Goal: Use online tool/utility: Utilize a website feature to perform a specific function

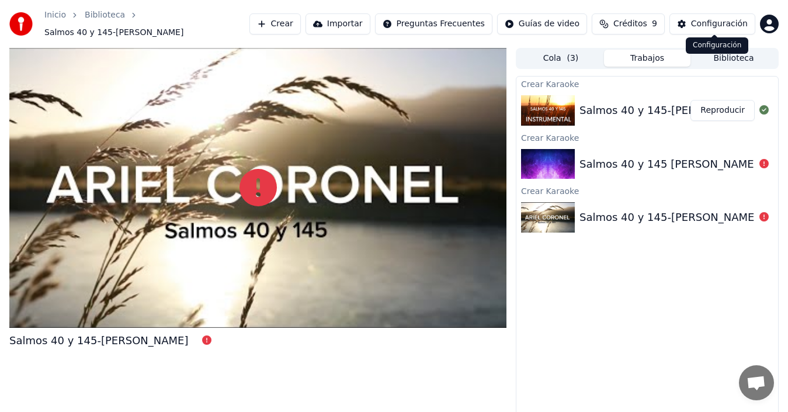
scroll to position [8, 0]
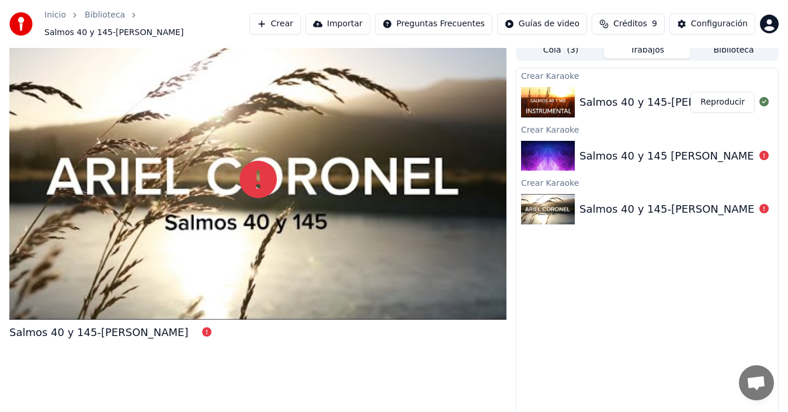
click at [733, 96] on button "Reproducir" at bounding box center [722, 102] width 64 height 21
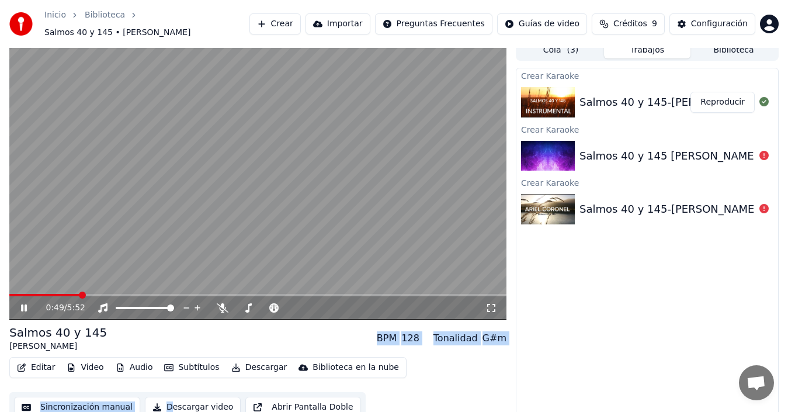
drag, startPoint x: 165, startPoint y: 388, endPoint x: 26, endPoint y: 301, distance: 164.5
click at [26, 301] on div "0:49 / 5:52 Salmos 40 y 145 [PERSON_NAME] BPM 128 Tonalidad G#m Editar Video Au…" at bounding box center [257, 231] width 497 height 383
click at [26, 304] on icon at bounding box center [24, 307] width 6 height 7
click at [41, 360] on button "Editar" at bounding box center [35, 367] width 47 height 16
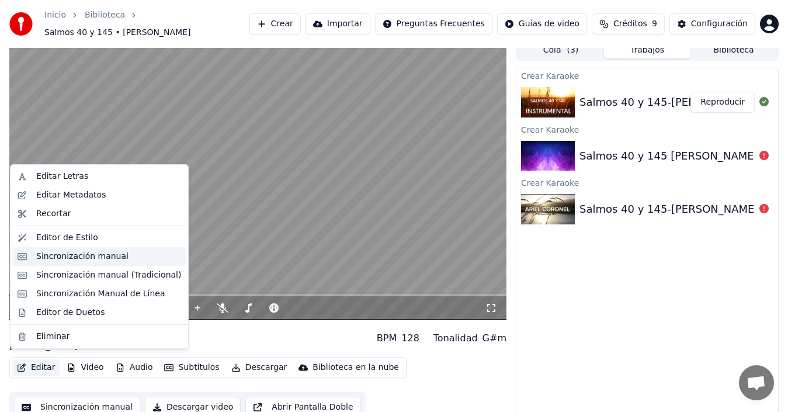
click at [84, 253] on div "Sincronización manual" at bounding box center [82, 257] width 92 height 12
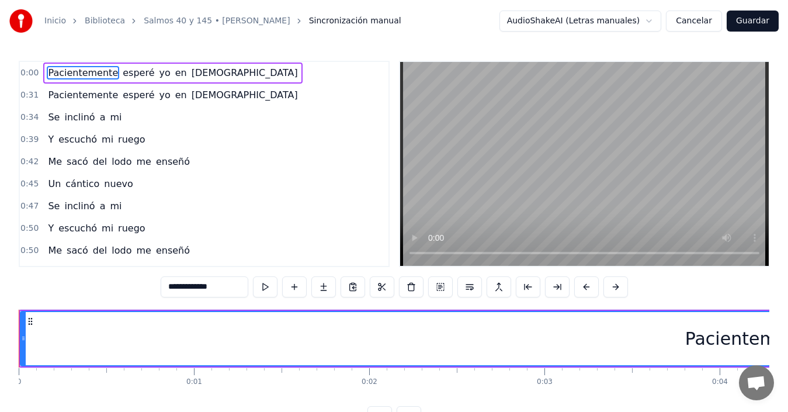
click at [265, 289] on button at bounding box center [265, 286] width 25 height 21
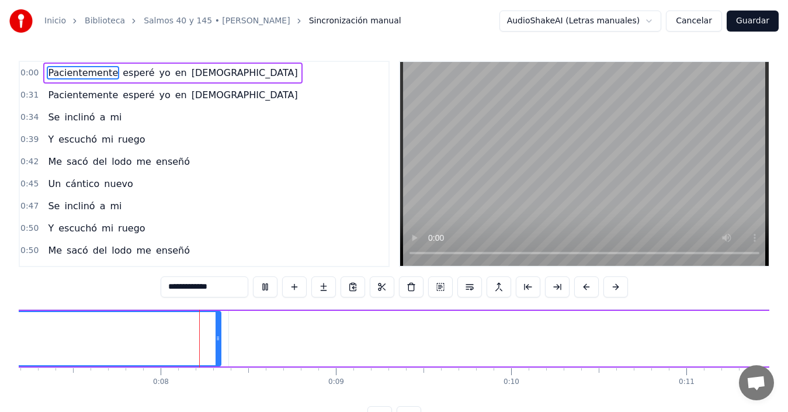
scroll to position [0, 1298]
